Goal: Navigation & Orientation: Find specific page/section

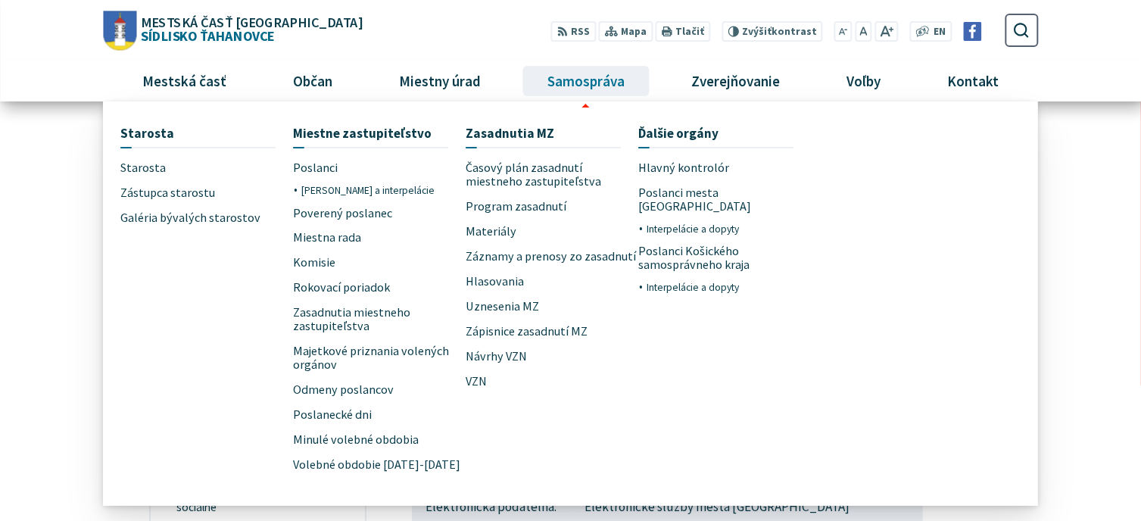
click at [593, 78] on span "Samospráva" at bounding box center [585, 81] width 89 height 41
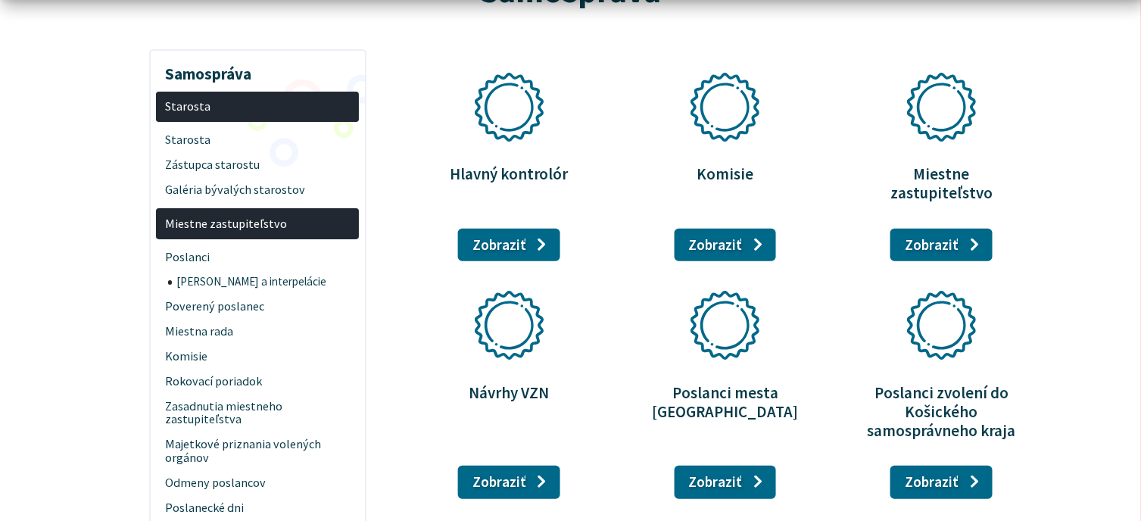
scroll to position [227, 0]
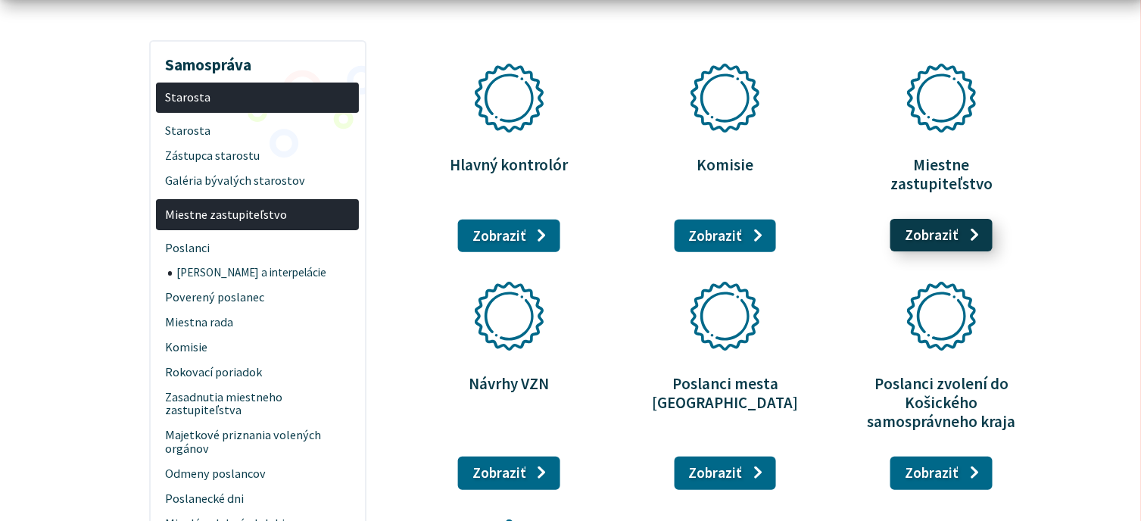
click at [942, 225] on link "Zobraziť stránku Miestne zastupiteľstvo" at bounding box center [941, 235] width 102 height 33
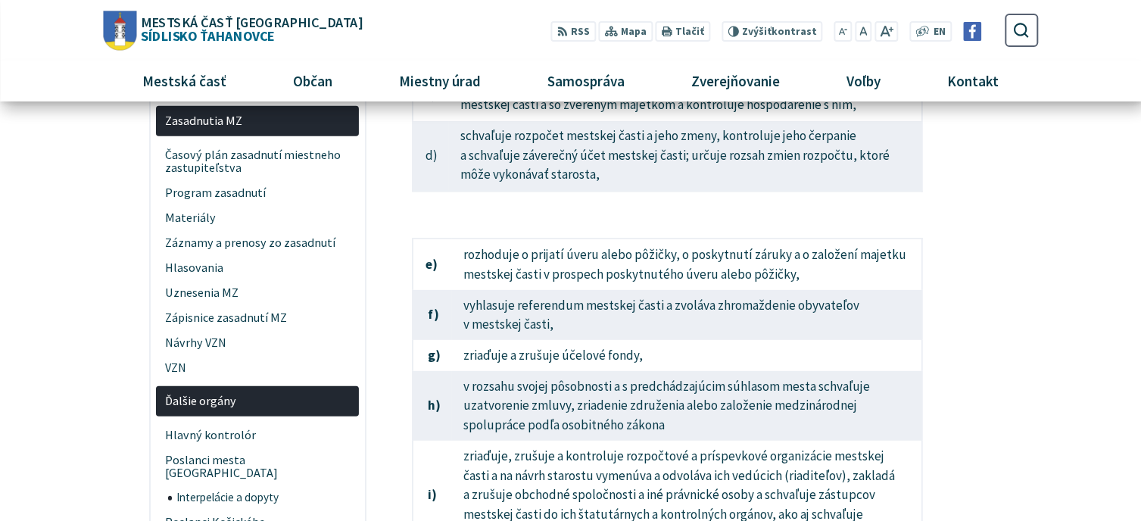
scroll to position [681, 0]
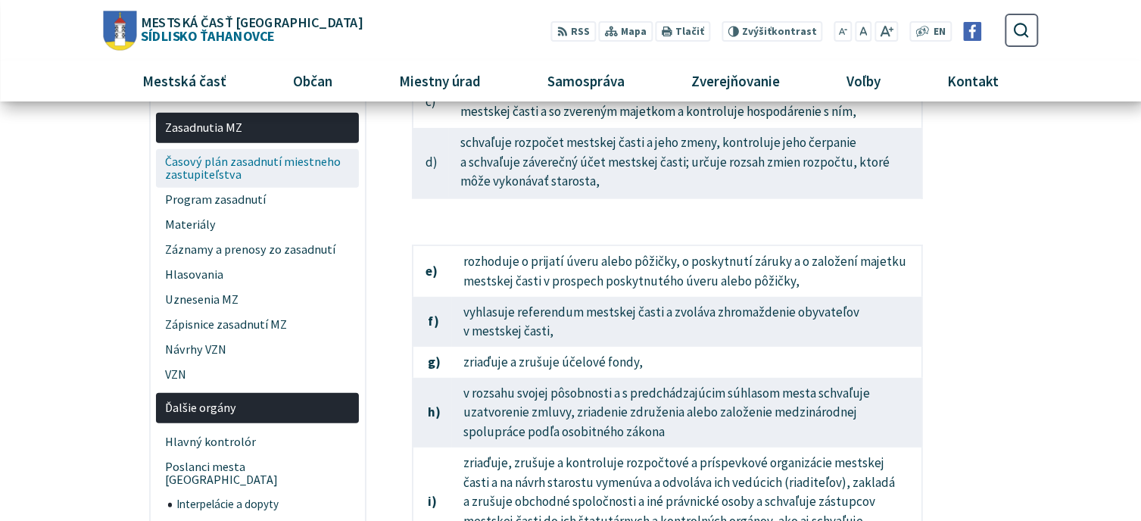
click at [257, 163] on span "Časový plán zasadnutí miestneho zastupiteľstva" at bounding box center [257, 168] width 185 height 39
